Goal: Find specific page/section: Find specific page/section

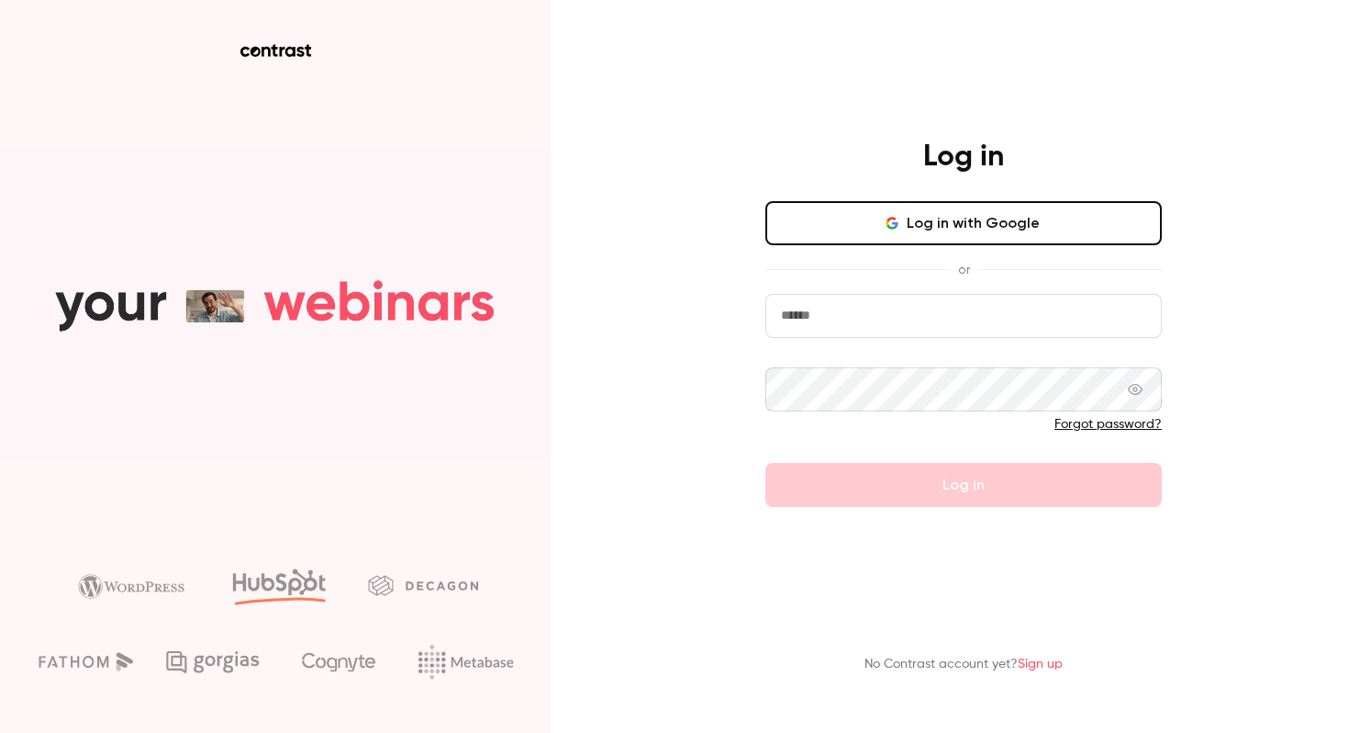
click at [1016, 217] on button "Log in with Google" at bounding box center [964, 223] width 397 height 44
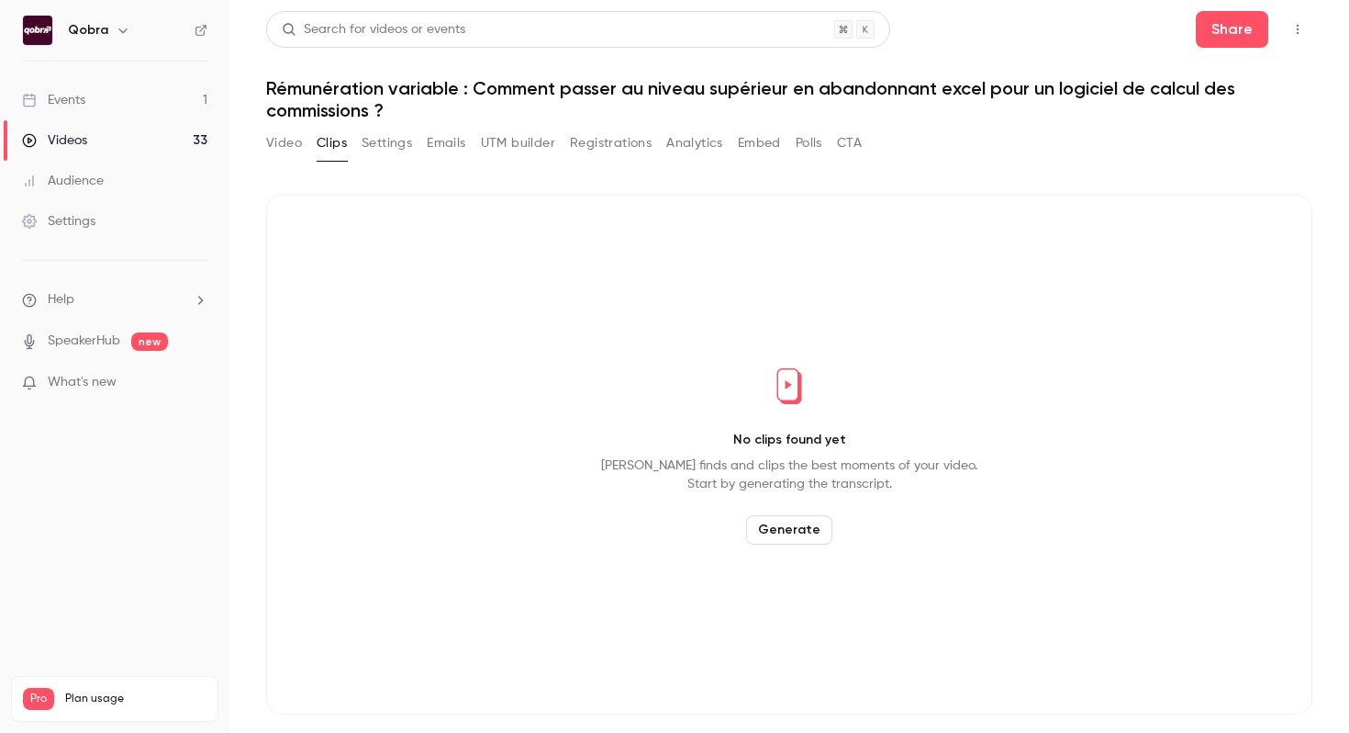
click at [171, 138] on link "Videos 33" at bounding box center [114, 140] width 229 height 40
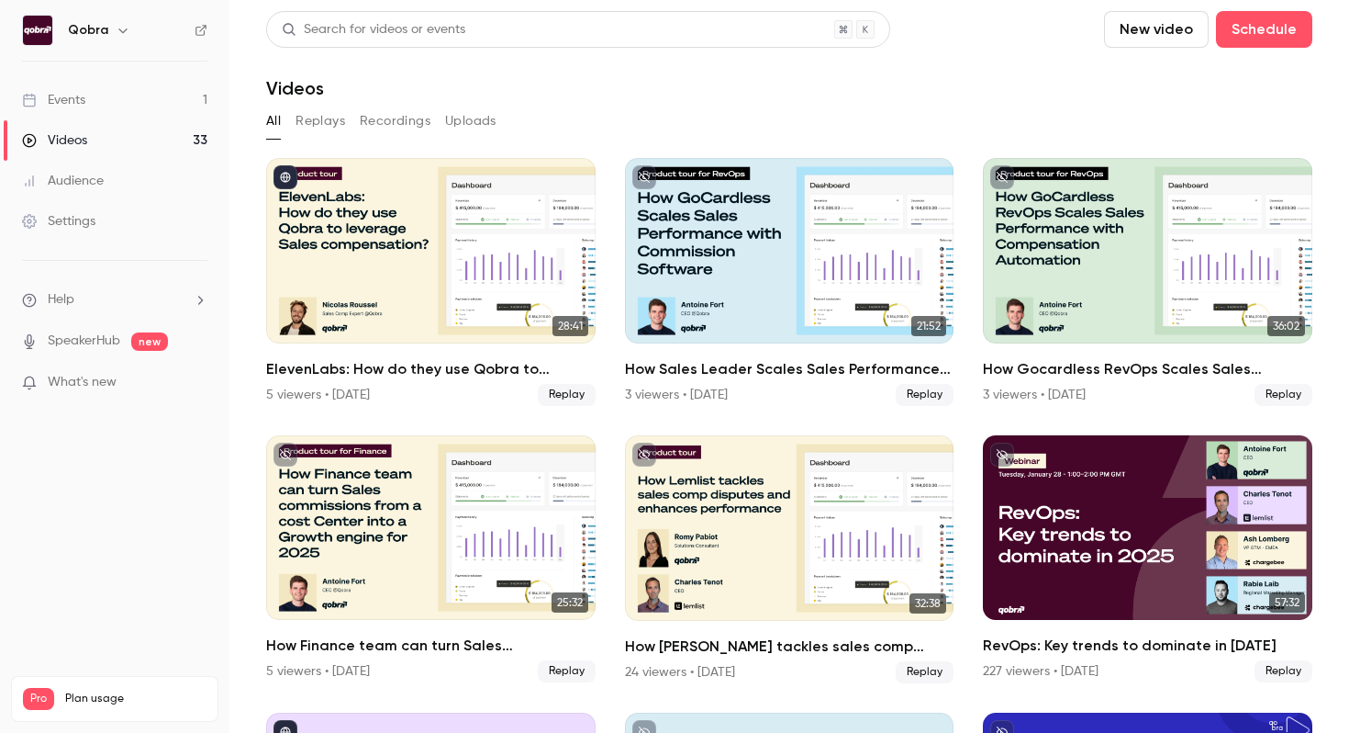
click at [123, 106] on link "Events 1" at bounding box center [114, 100] width 229 height 40
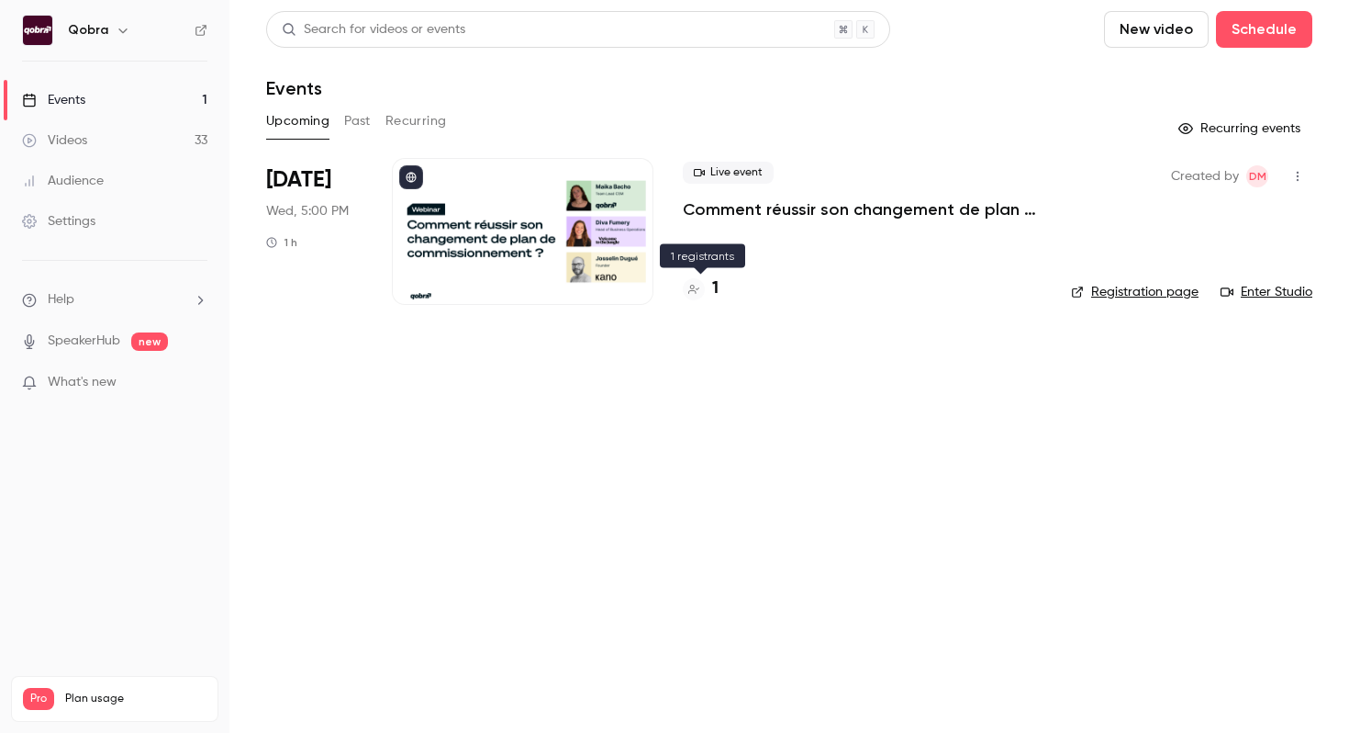
click at [710, 282] on div "1" at bounding box center [701, 288] width 36 height 25
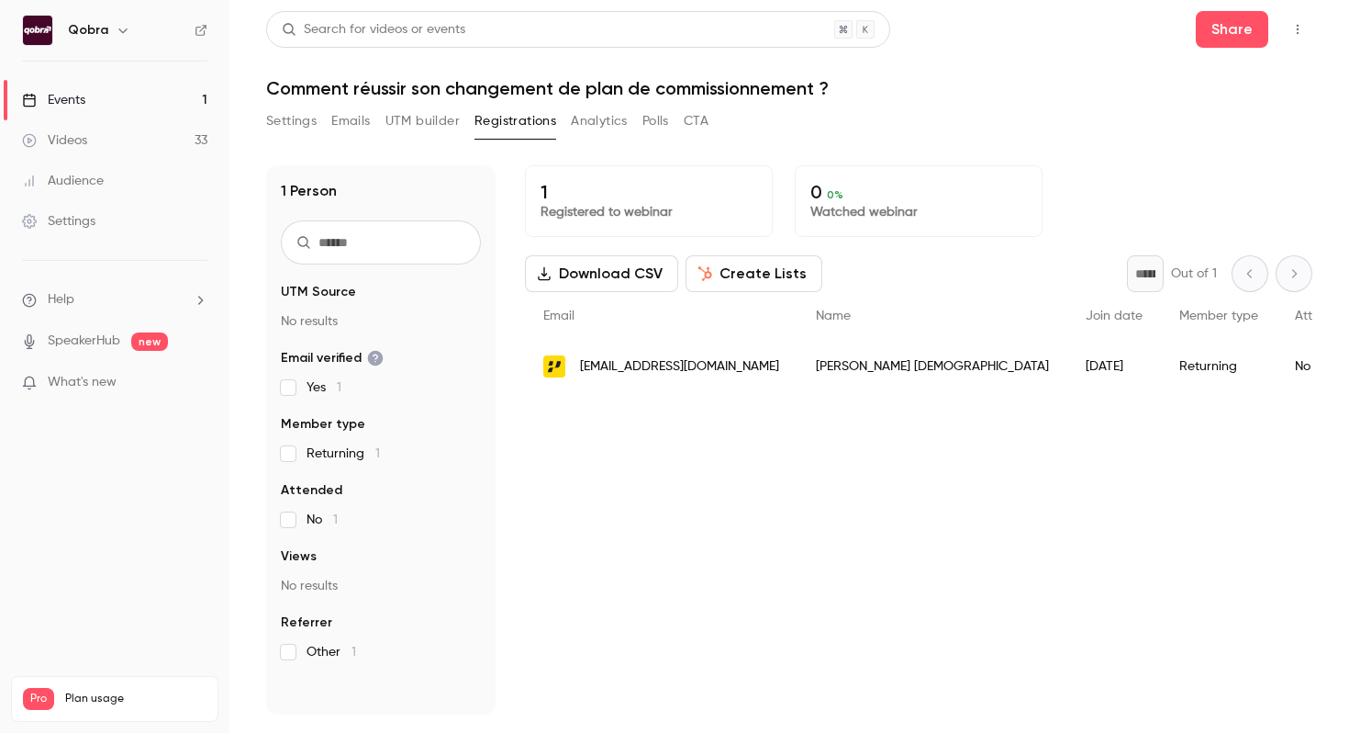
click at [141, 109] on link "Events 1" at bounding box center [114, 100] width 229 height 40
